Goal: Use online tool/utility

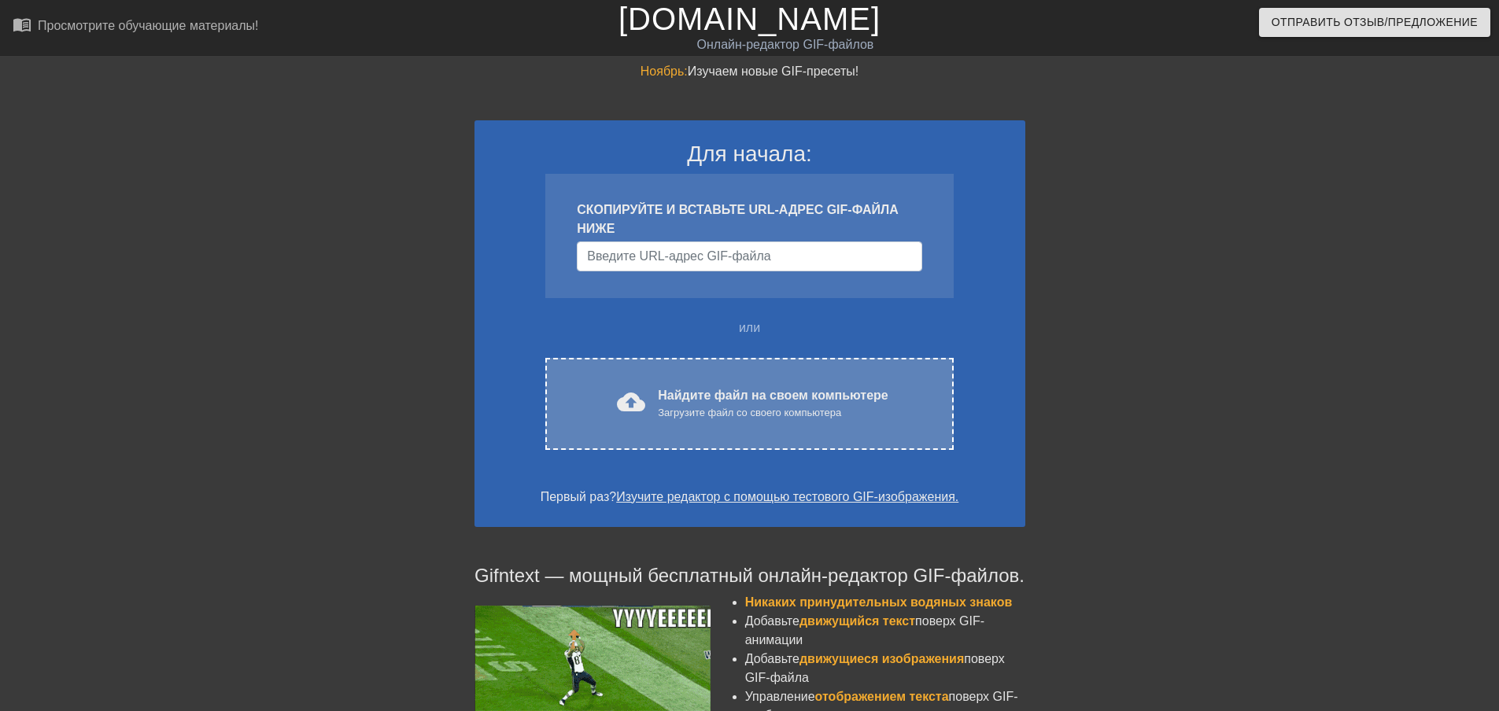
click at [732, 407] on font "Загрузите файл со своего компьютера" at bounding box center [749, 413] width 183 height 12
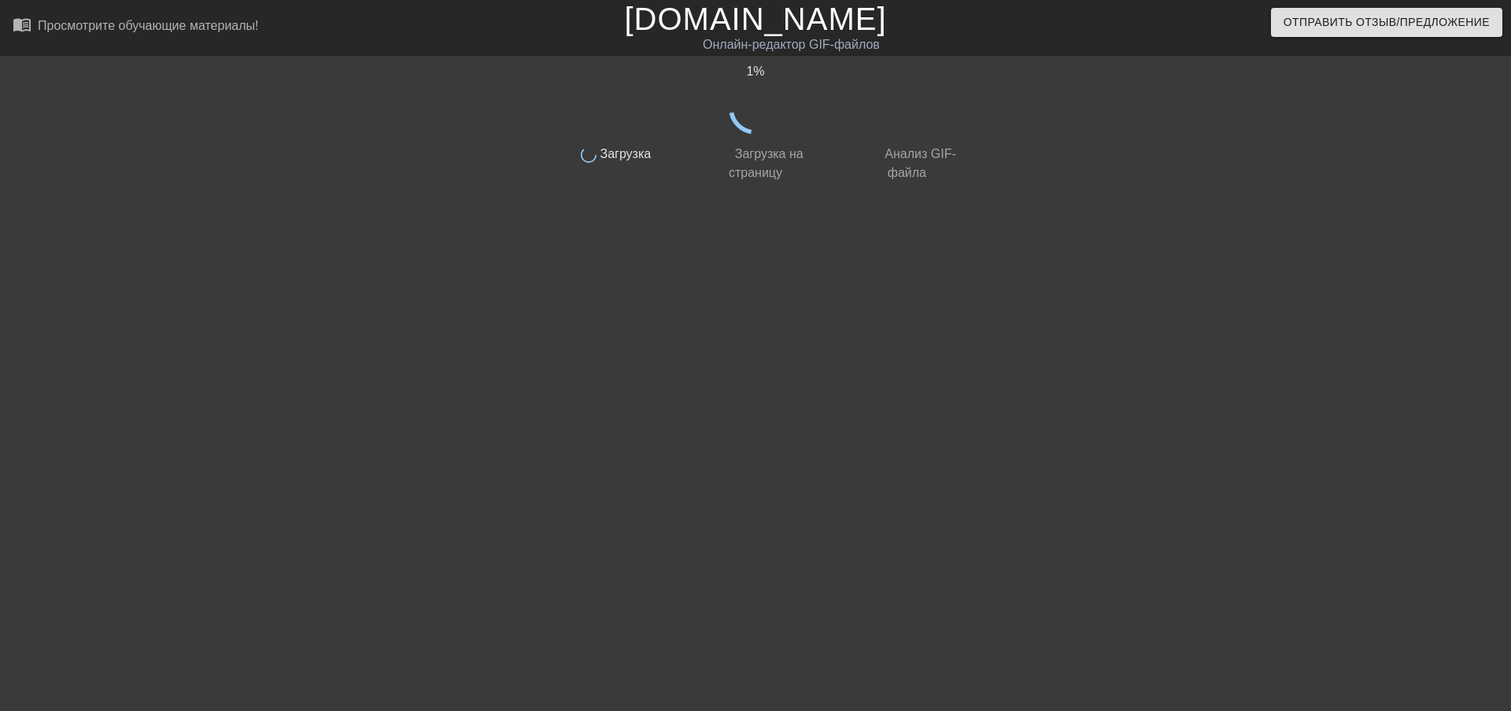
drag, startPoint x: 146, startPoint y: 0, endPoint x: 61, endPoint y: 386, distance: 394.6
click at [61, 386] on div "1 % сделанный Загрузка сделанный Загрузка на страницу сделанный Анализ GIF-файла" at bounding box center [755, 298] width 1511 height 472
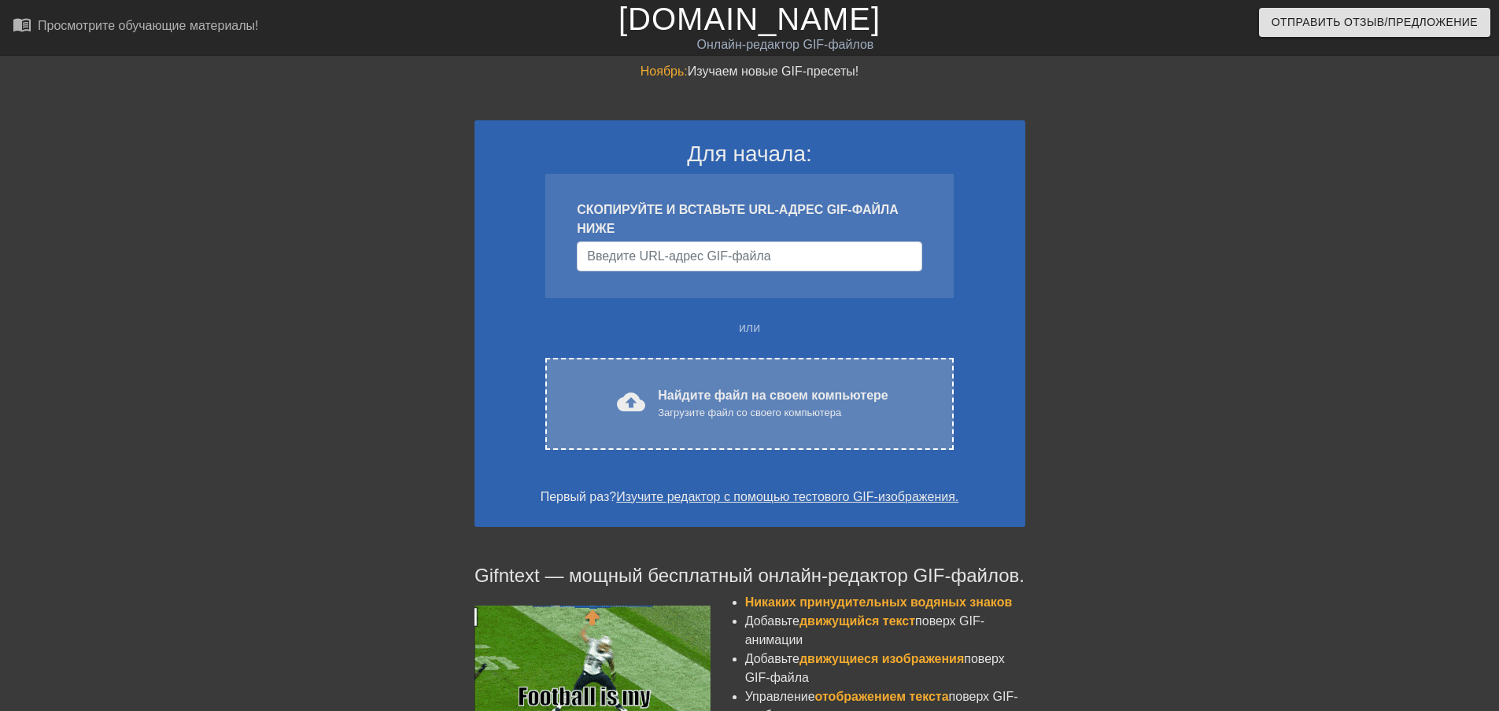
click at [730, 396] on font "Найдите файл на своем компьютере" at bounding box center [773, 395] width 230 height 13
